Goal: Task Accomplishment & Management: Use online tool/utility

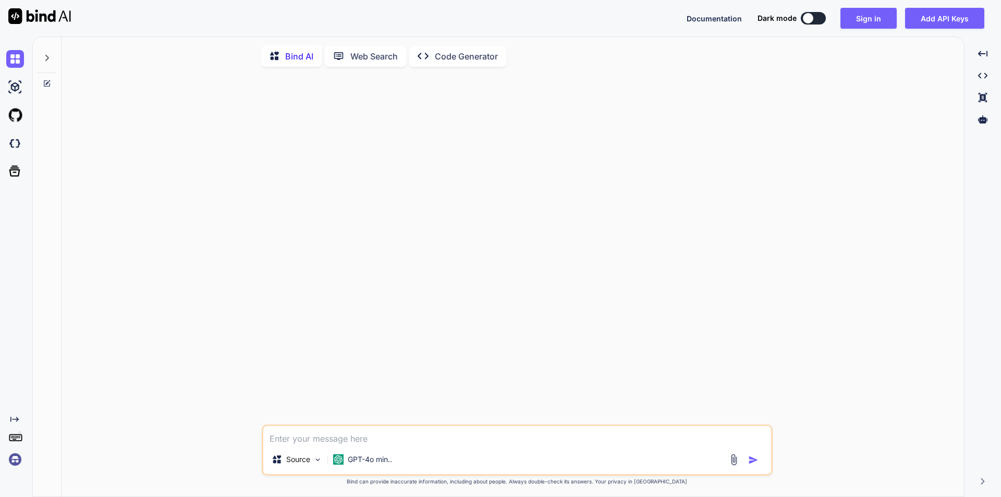
click at [330, 439] on textarea at bounding box center [517, 435] width 508 height 19
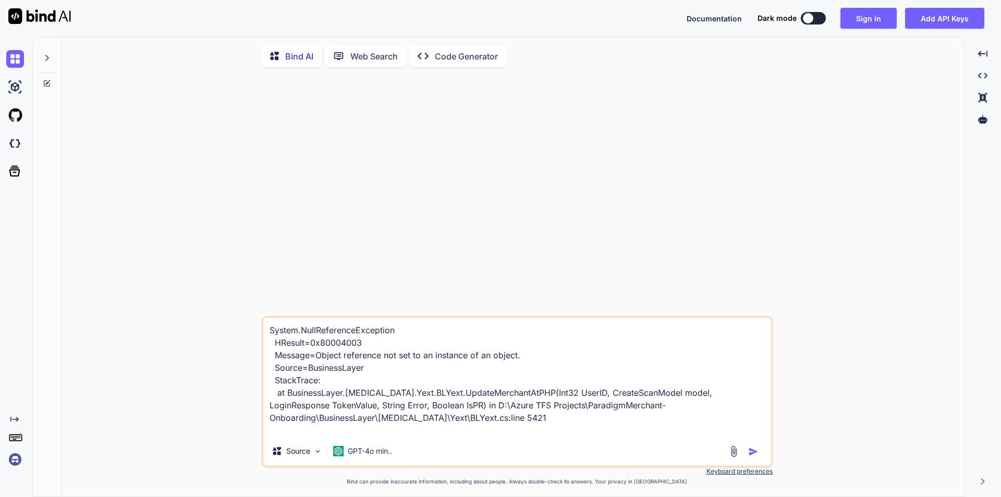
type textarea "System.NullReferenceException HResult=0x80004003 Message=Object reference not s…"
click at [759, 456] on button "button" at bounding box center [755, 451] width 15 height 10
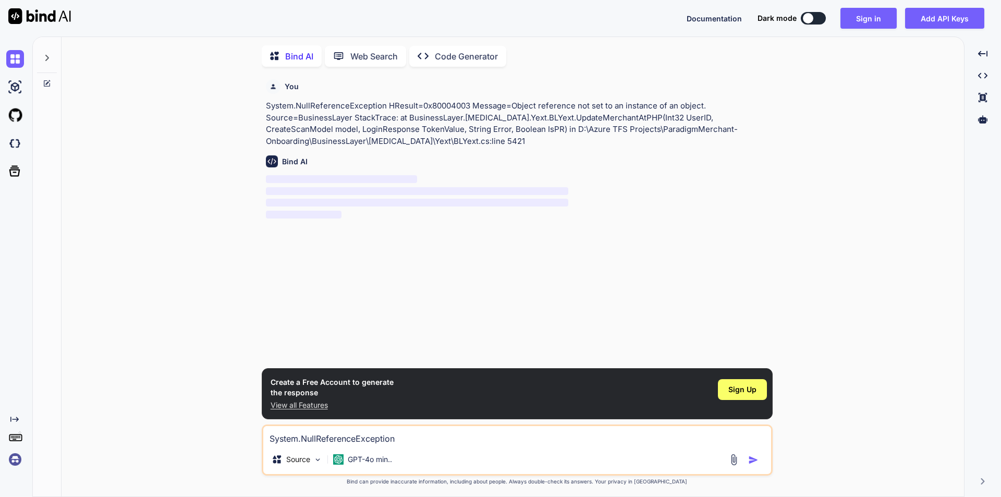
scroll to position [4, 0]
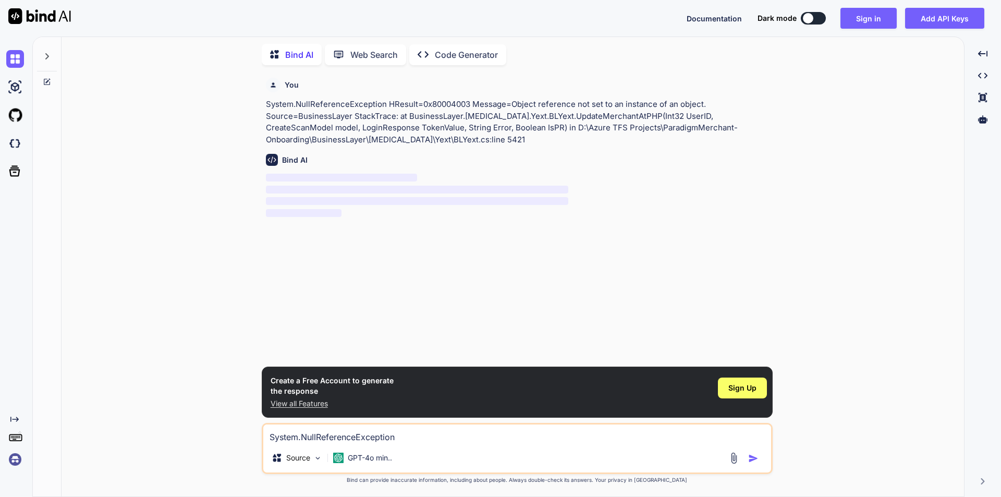
click at [19, 419] on div "Created with Pixso." at bounding box center [17, 419] width 22 height 8
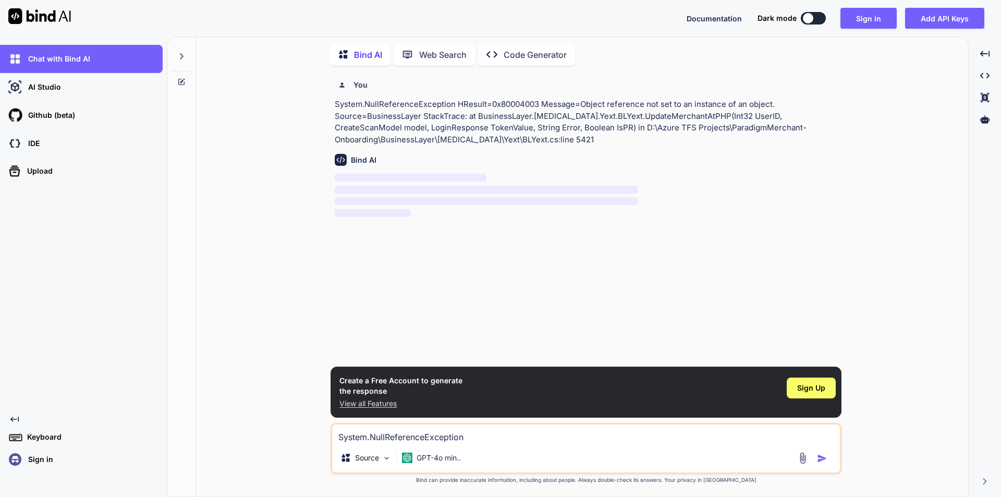
click at [19, 419] on div "Created with Pixso." at bounding box center [84, 419] width 156 height 8
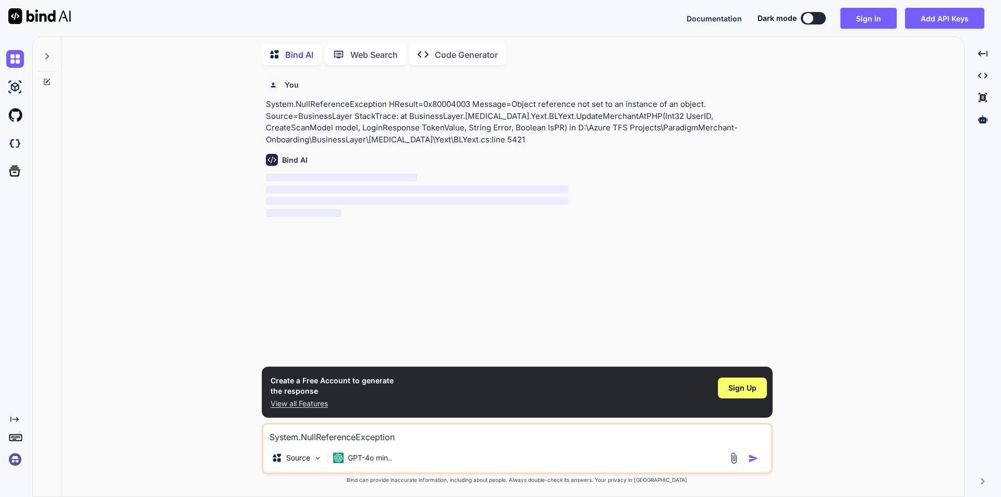
click at [15, 457] on img at bounding box center [15, 459] width 18 height 18
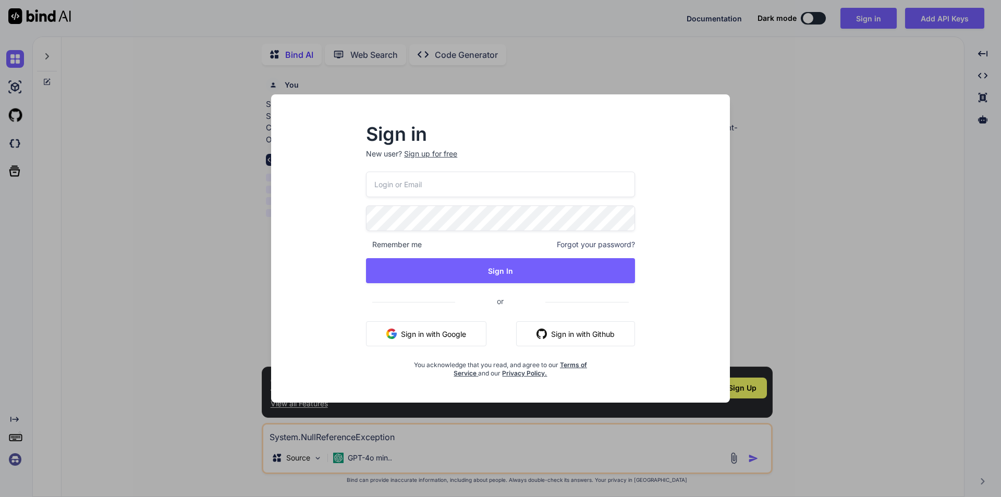
click at [487, 189] on input "email" at bounding box center [500, 184] width 269 height 26
type input "[EMAIL_ADDRESS][DOMAIN_NAME]"
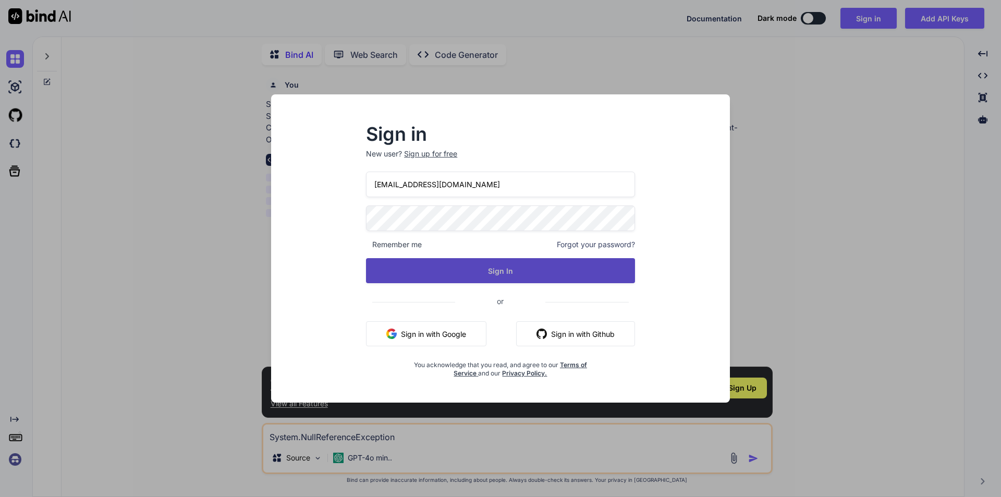
click at [458, 263] on button "Sign In" at bounding box center [500, 270] width 269 height 25
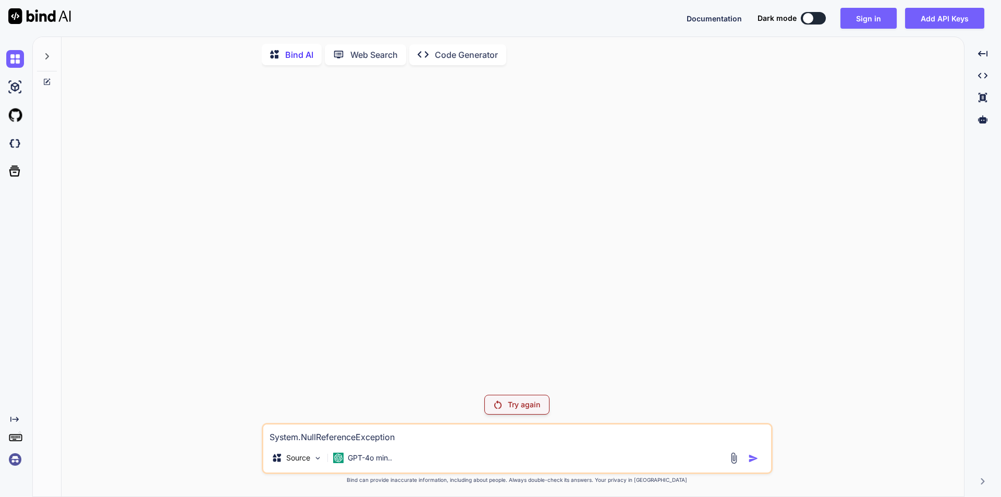
click at [518, 406] on p "Try again" at bounding box center [524, 404] width 32 height 10
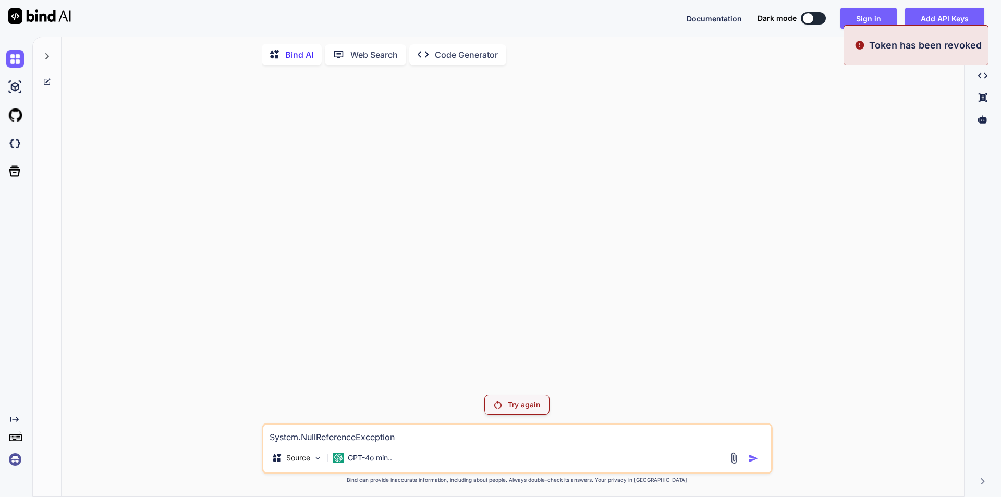
click at [385, 433] on textarea "System.NullReferenceException HResult=0x80004003 Message=Object reference not s…" at bounding box center [517, 433] width 508 height 19
paste textarea "System.NullReferenceException HResult=0x80004003 Message=Object reference not s…"
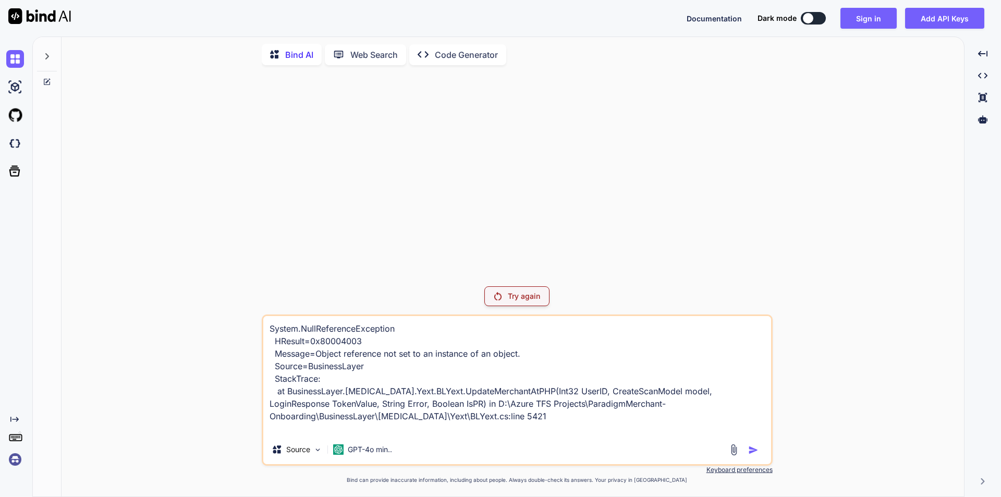
type textarea "System.NullReferenceException HResult=0x80004003 Message=Object reference not s…"
click at [19, 459] on img at bounding box center [15, 459] width 18 height 18
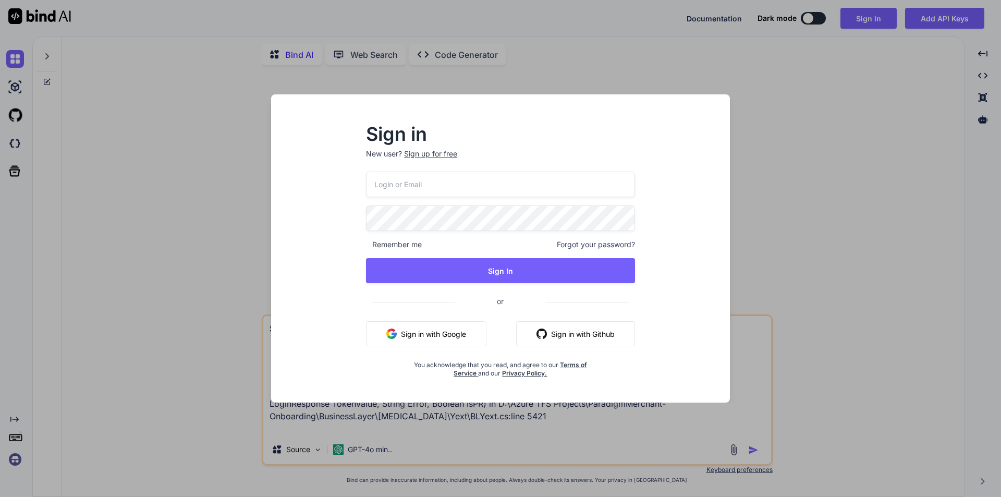
click at [397, 188] on input "email" at bounding box center [500, 184] width 269 height 26
type input "[EMAIL_ADDRESS][DOMAIN_NAME]"
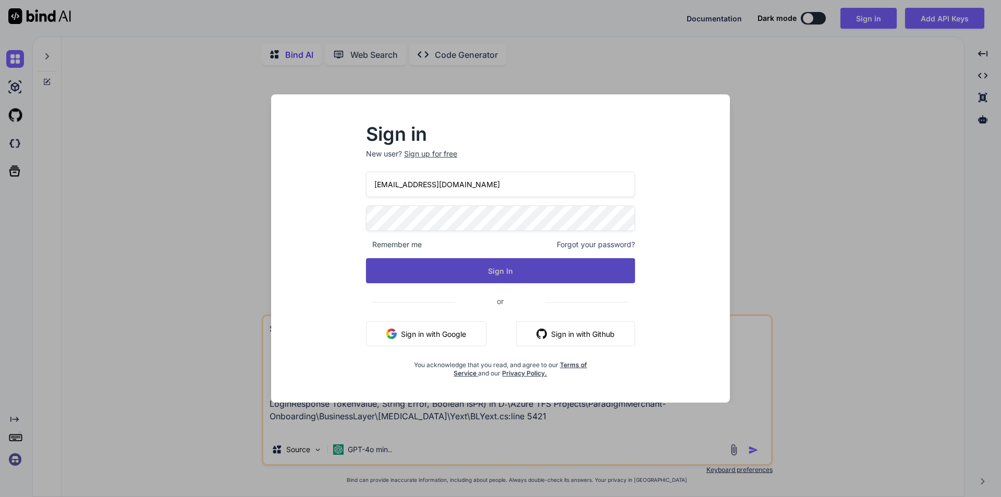
click at [439, 266] on button "Sign In" at bounding box center [500, 270] width 269 height 25
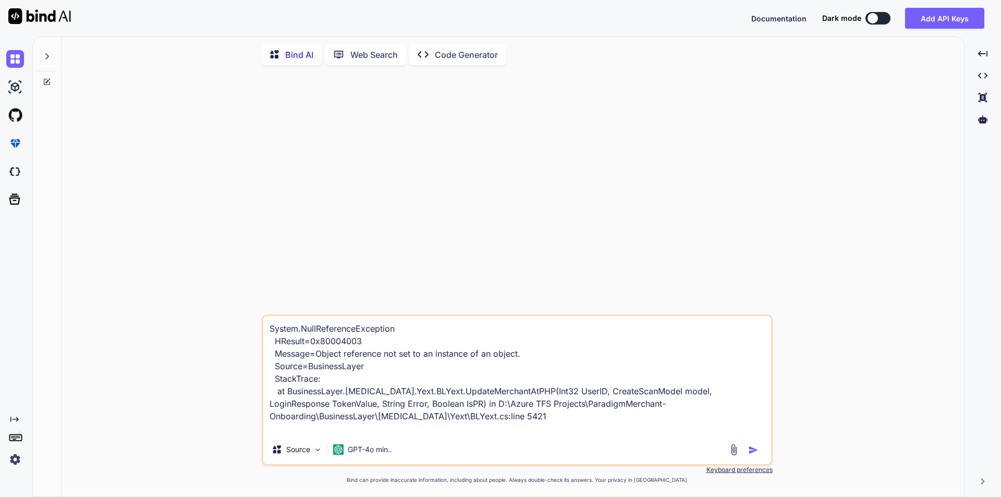
click at [752, 449] on img "button" at bounding box center [753, 450] width 10 height 10
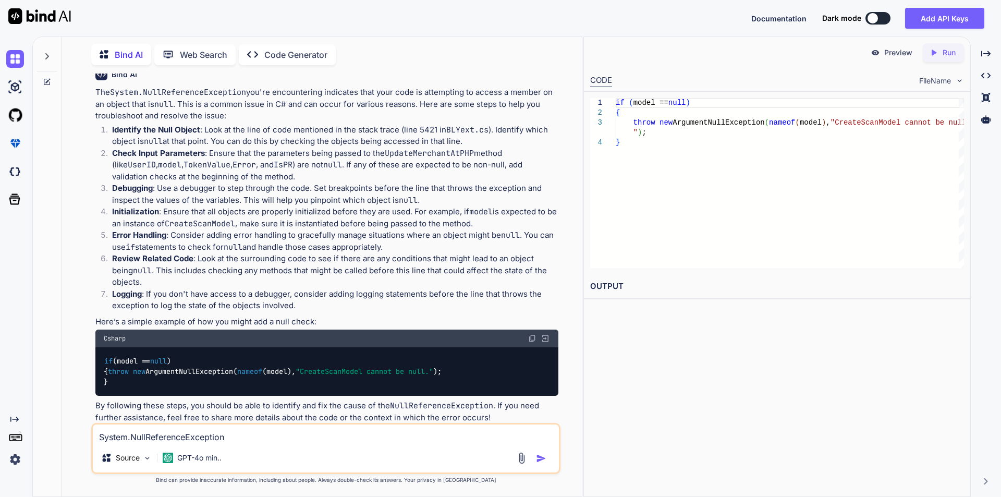
scroll to position [102, 0]
